Goal: Understand process/instructions: Learn about a topic

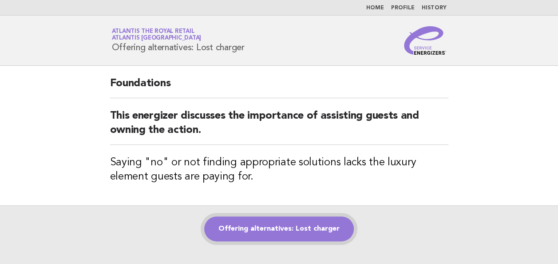
click at [301, 231] on link "Offering alternatives: Lost charger" at bounding box center [279, 228] width 150 height 25
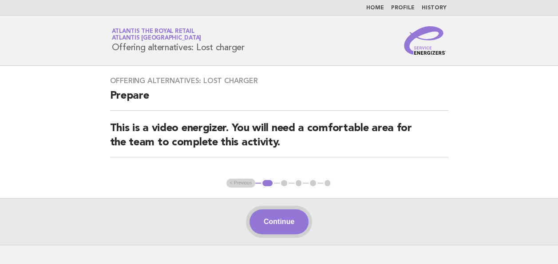
click at [270, 214] on button "Continue" at bounding box center [278, 221] width 59 height 25
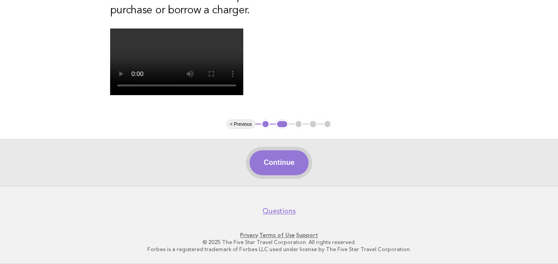
click at [274, 165] on button "Continue" at bounding box center [278, 162] width 59 height 25
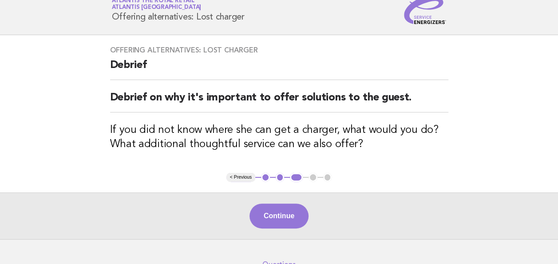
scroll to position [44, 0]
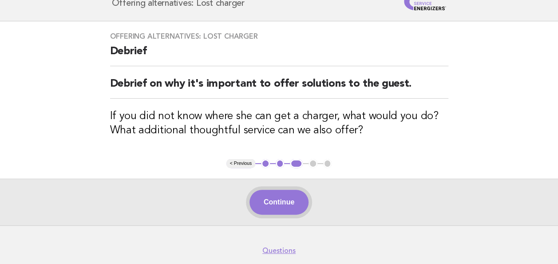
click at [269, 197] on button "Continue" at bounding box center [278, 201] width 59 height 25
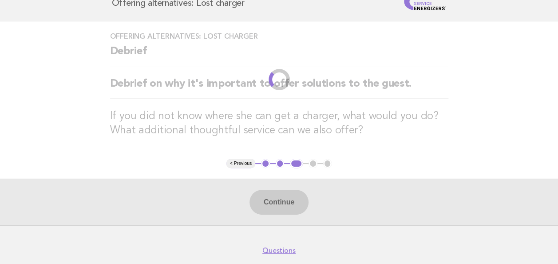
scroll to position [0, 0]
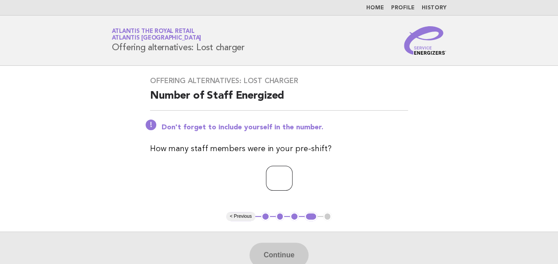
click at [280, 185] on input "number" at bounding box center [279, 178] width 27 height 25
type input "*"
click at [285, 252] on button "Continue" at bounding box center [278, 254] width 59 height 25
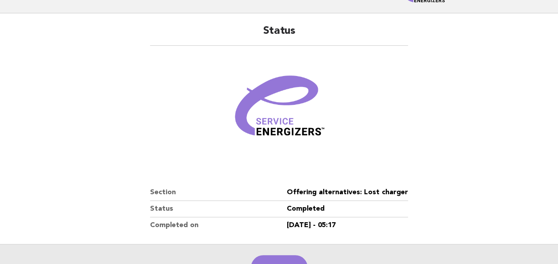
scroll to position [133, 0]
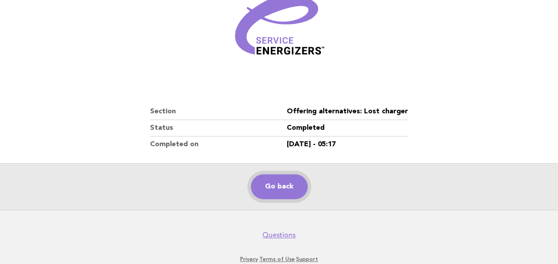
click at [295, 182] on link "Go back" at bounding box center [279, 186] width 57 height 25
